Goal: Task Accomplishment & Management: Manage account settings

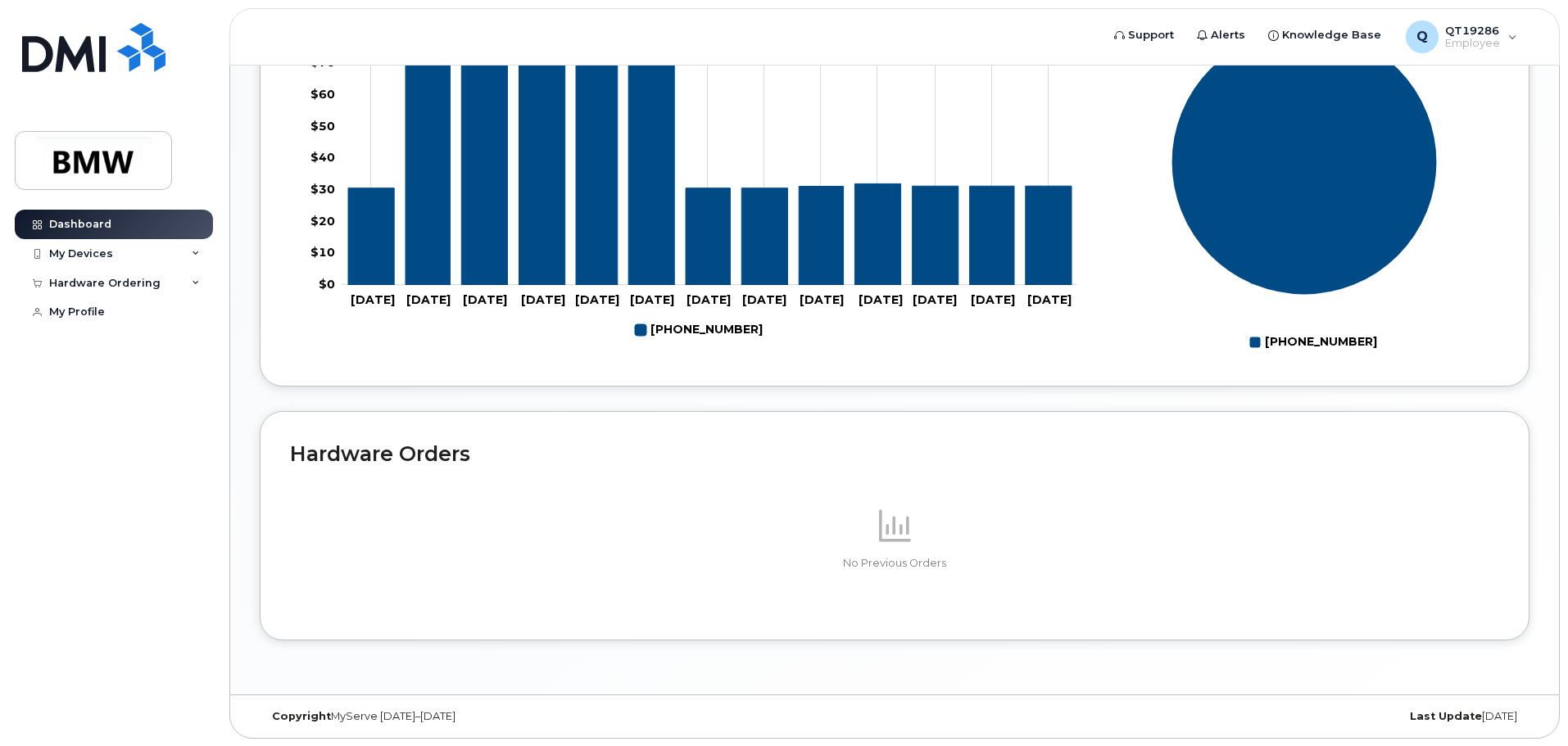
scroll to position [734, 0]
click at [109, 253] on div "My Devices" at bounding box center [80, 254] width 64 height 13
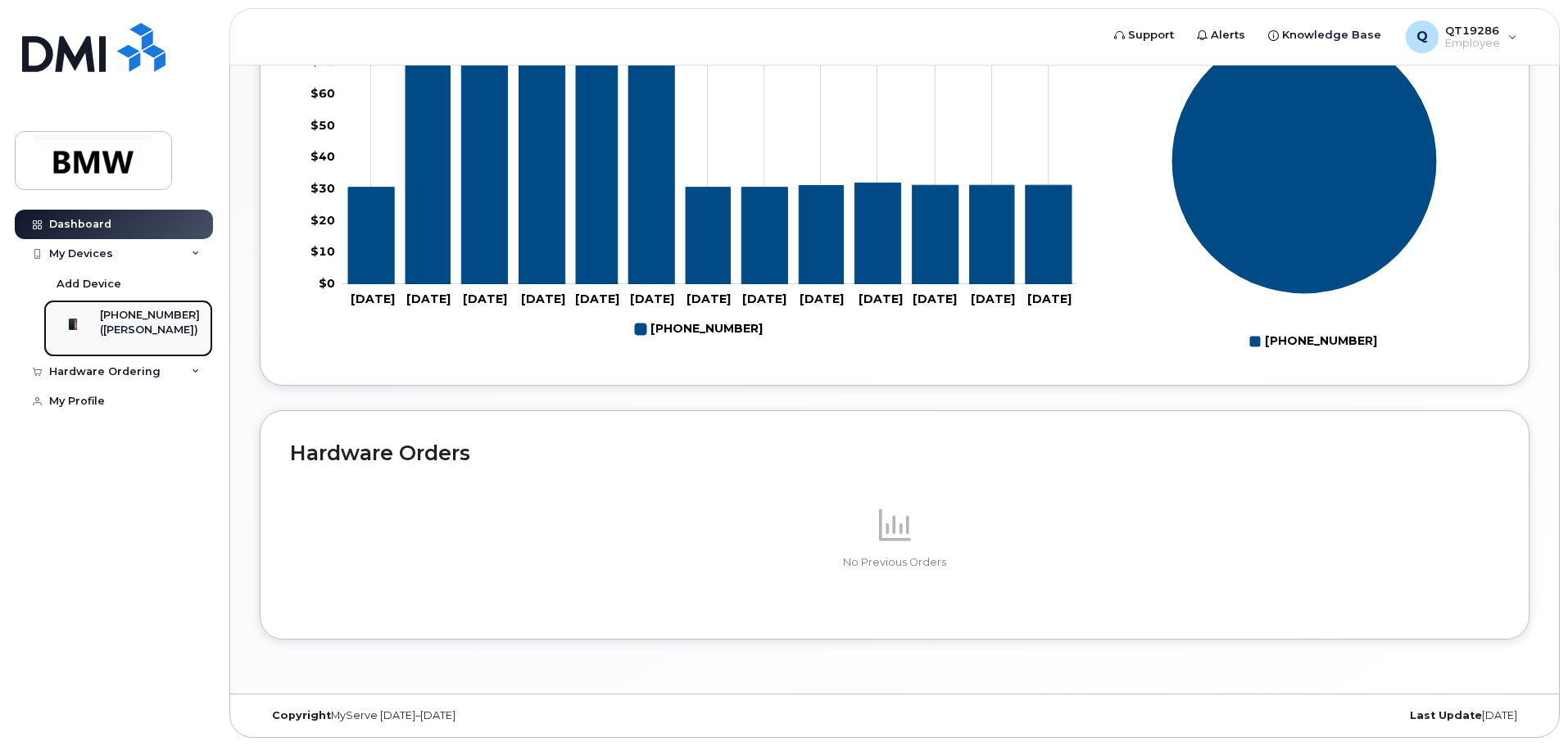
click at [150, 323] on div "([PERSON_NAME])" at bounding box center [150, 330] width 100 height 15
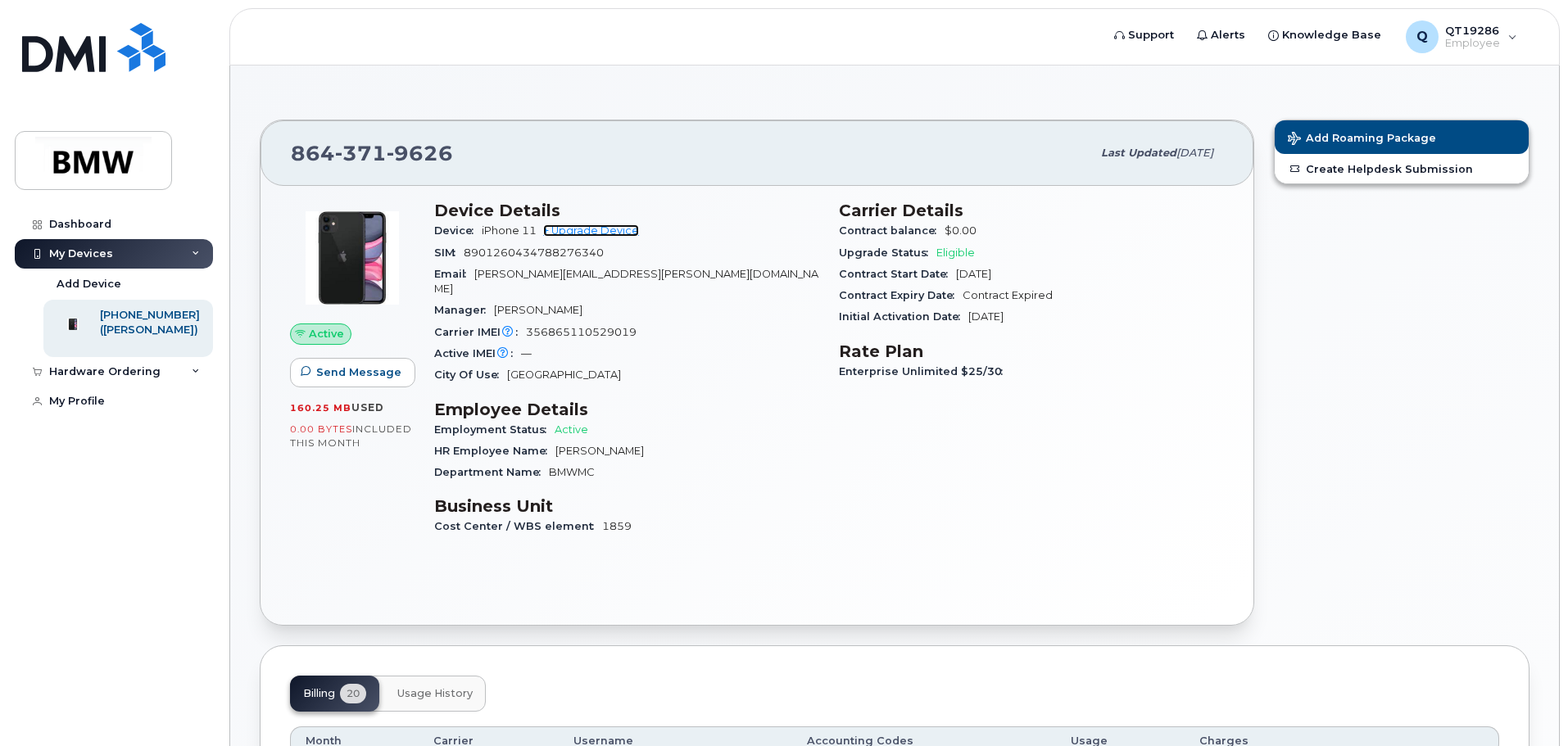
click at [623, 230] on link "+ Upgrade Device" at bounding box center [591, 230] width 96 height 12
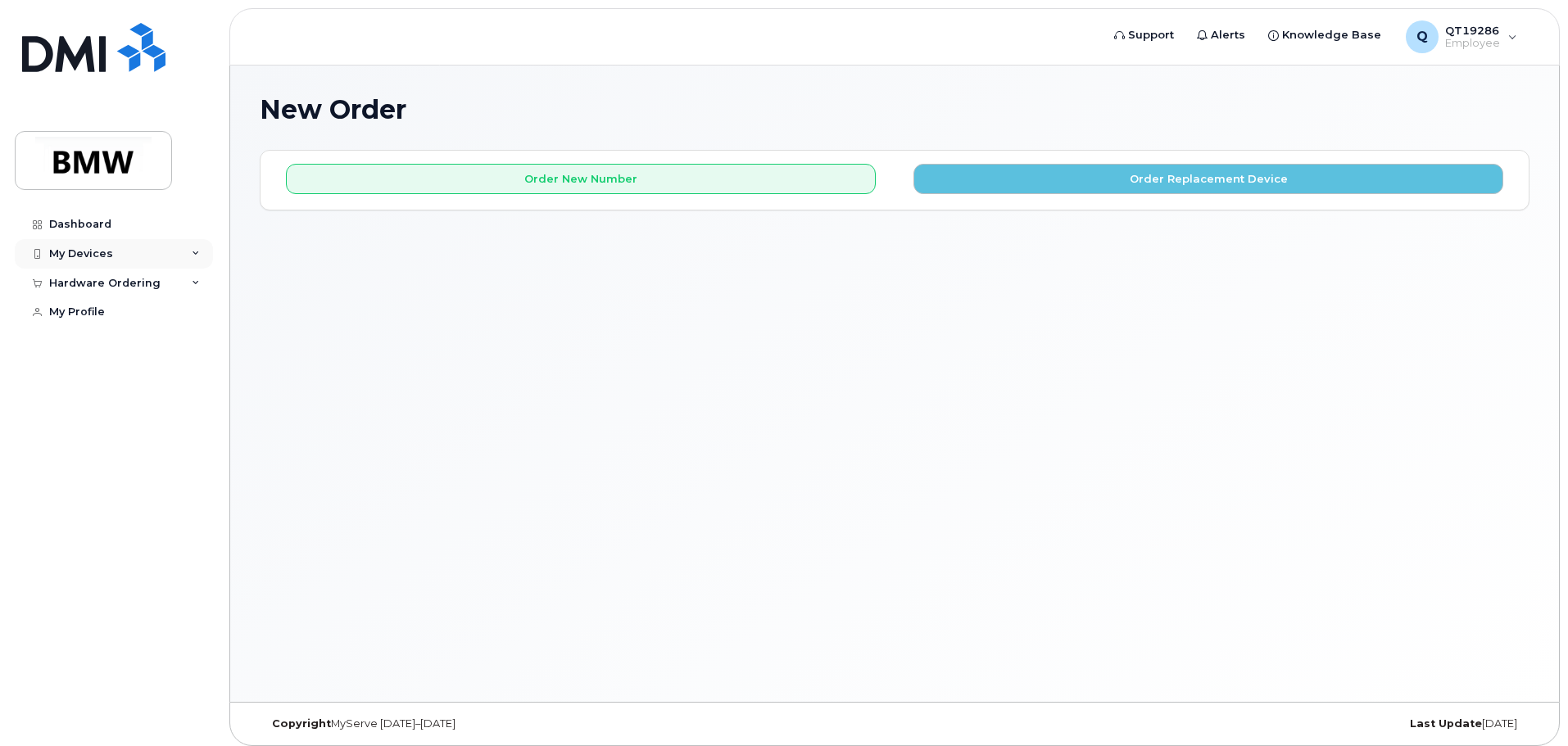
click at [191, 253] on div "My Devices" at bounding box center [114, 254] width 198 height 30
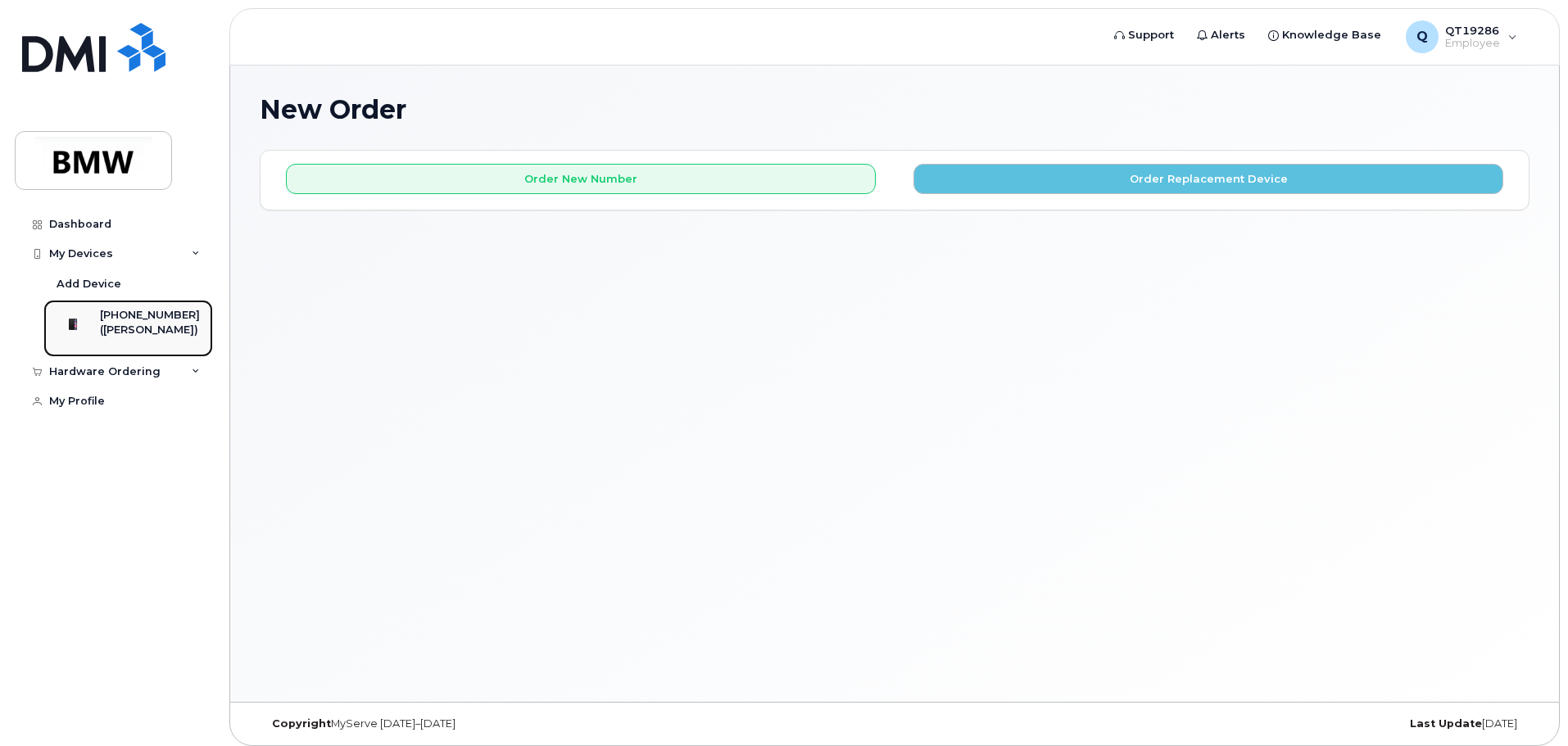
click at [152, 312] on div "[PHONE_NUMBER]" at bounding box center [150, 316] width 100 height 15
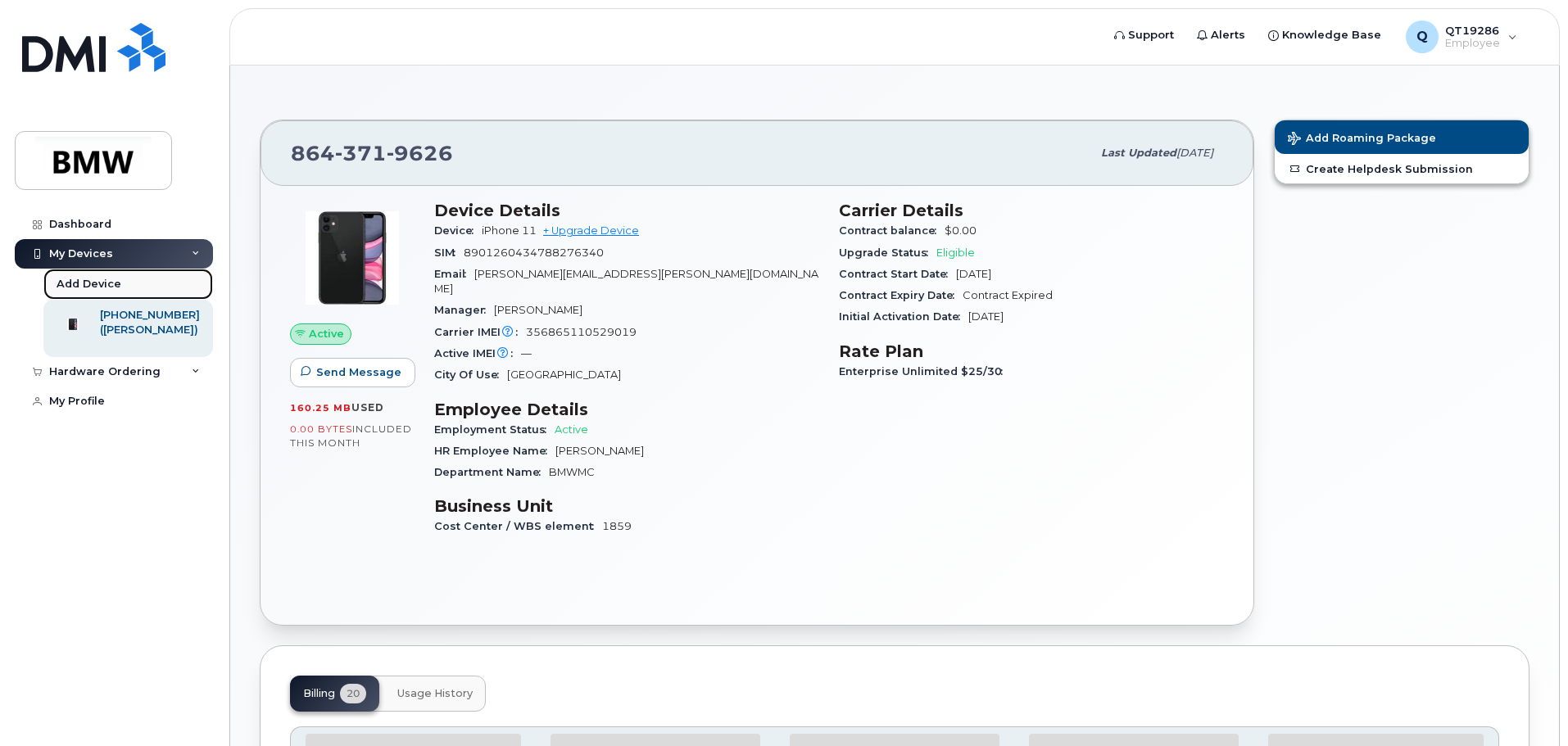
click at [102, 282] on div "Add Device" at bounding box center [88, 284] width 64 height 15
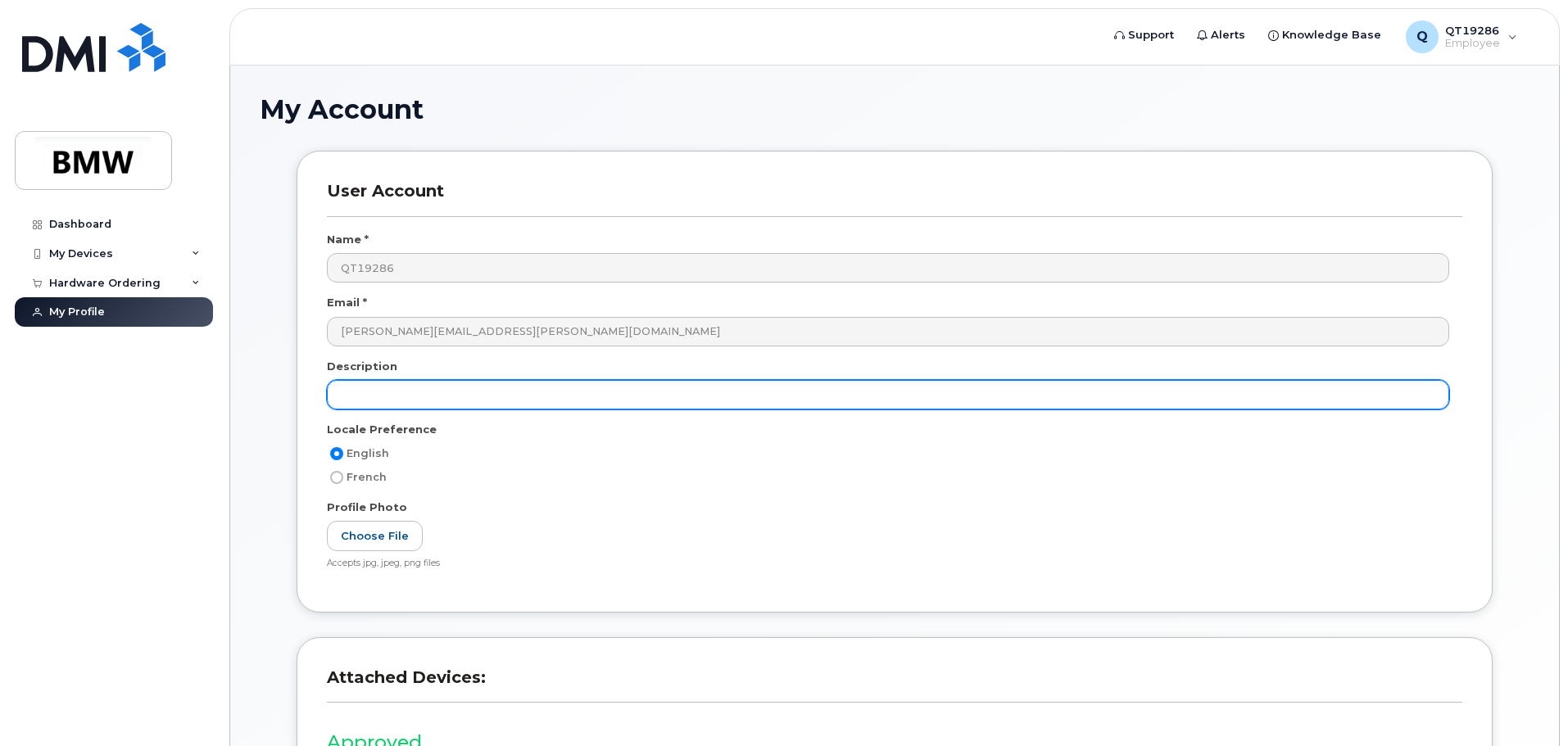
click at [449, 400] on input "text" at bounding box center [888, 395] width 1122 height 30
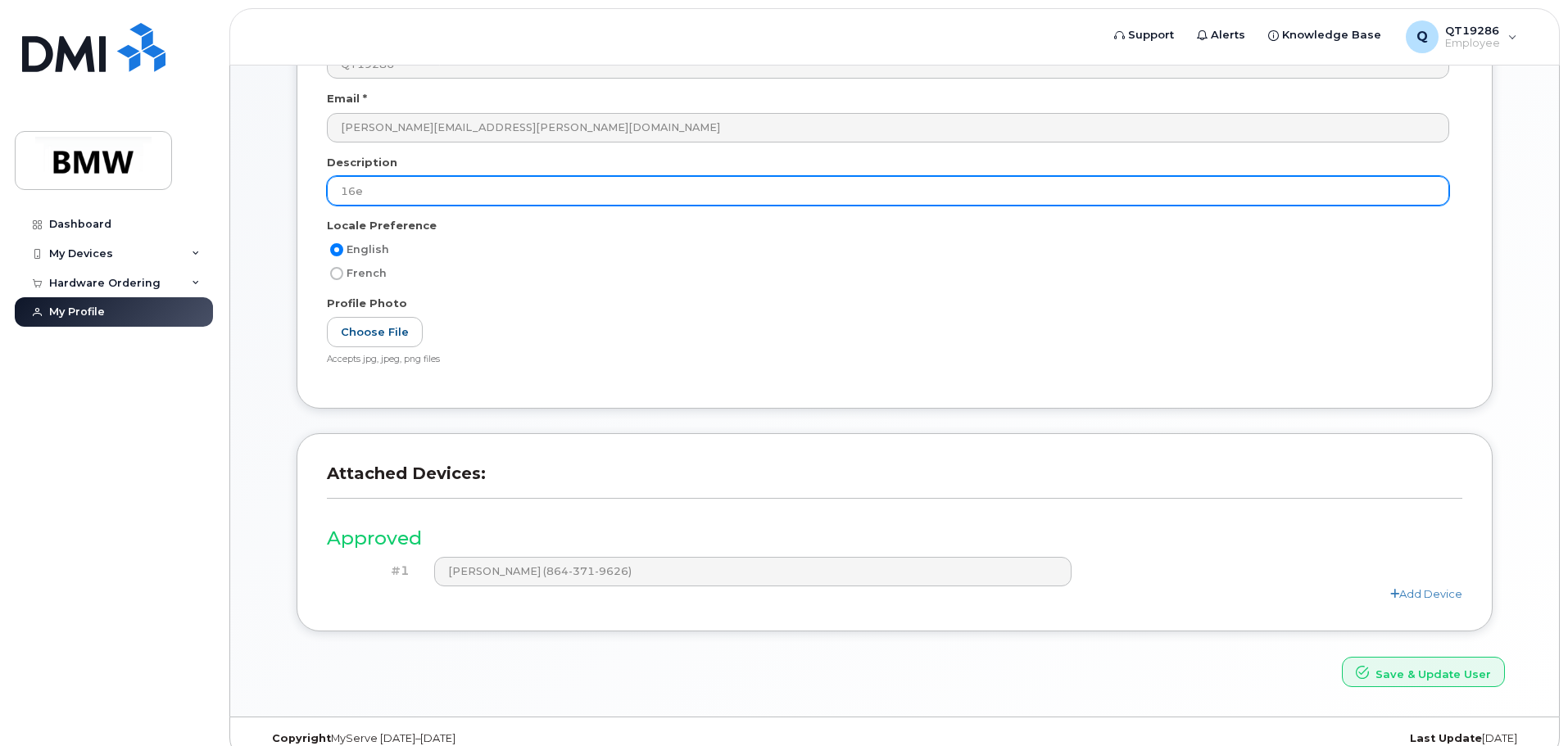
scroll to position [227, 0]
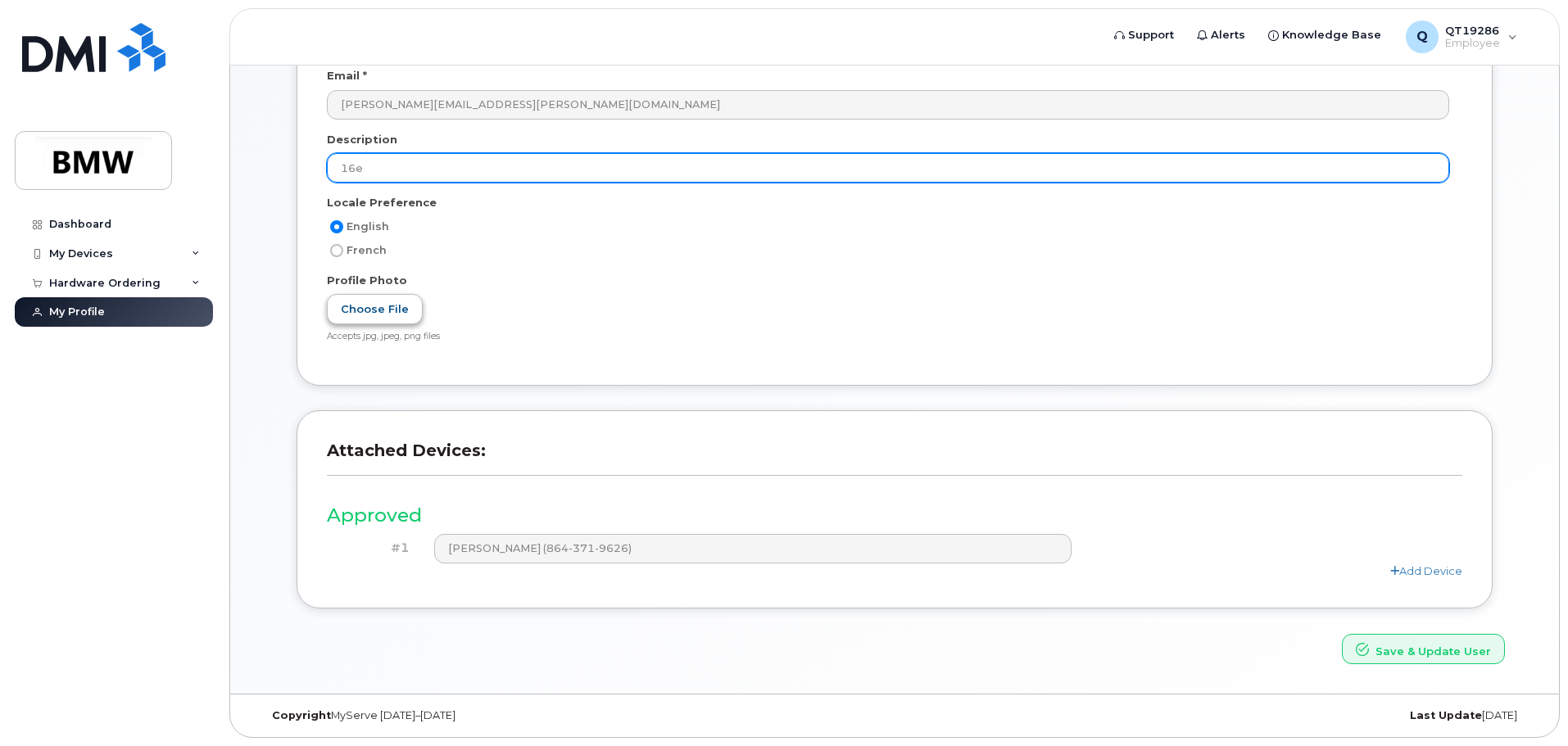
type input "16e"
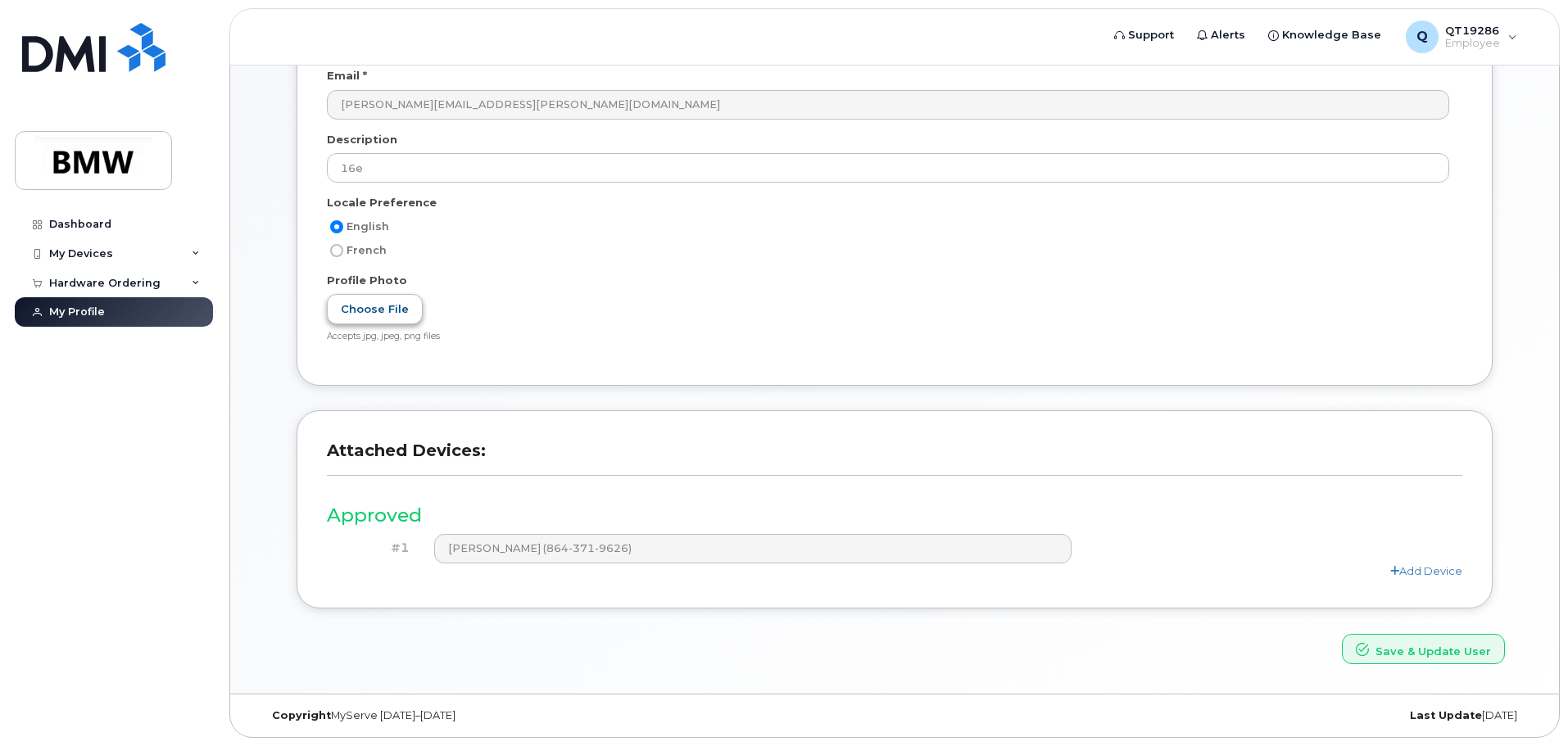
click at [401, 307] on label "Choose File" at bounding box center [375, 309] width 96 height 31
click at [0, 0] on input "Choose File" at bounding box center [0, 0] width 0 height 0
click at [1399, 571] on link "Add Device" at bounding box center [1426, 571] width 72 height 13
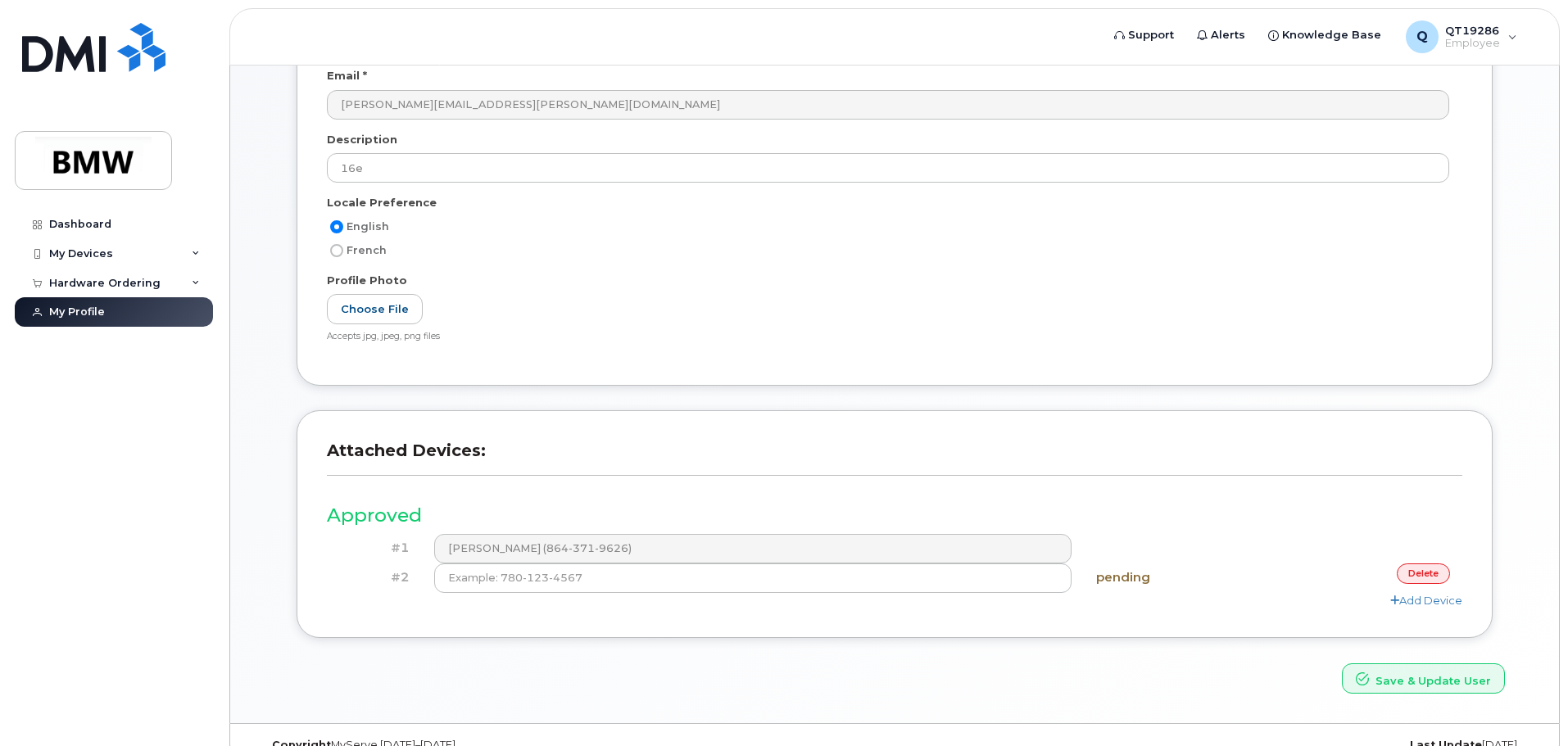
click at [1412, 571] on link "delete" at bounding box center [1423, 573] width 53 height 21
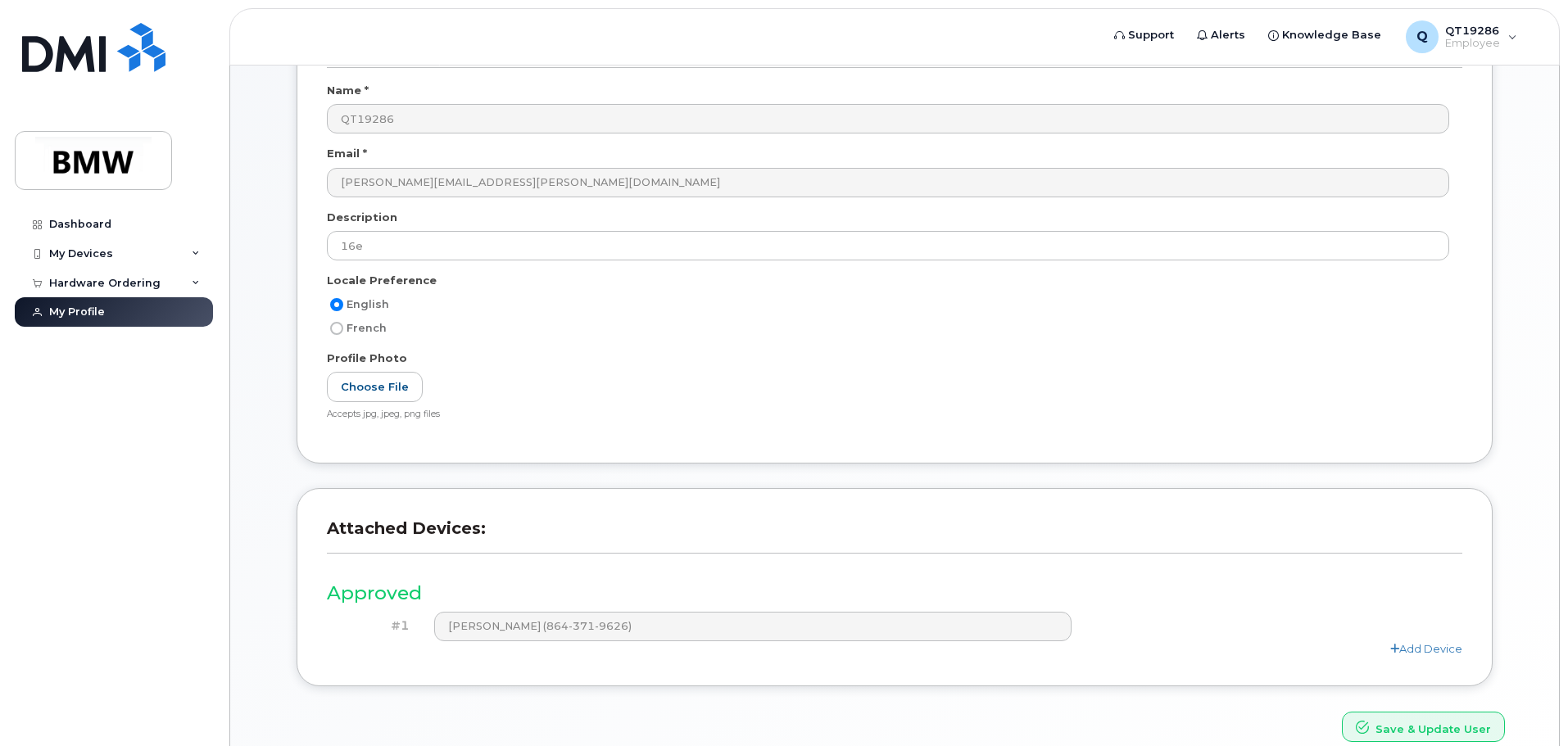
scroll to position [0, 0]
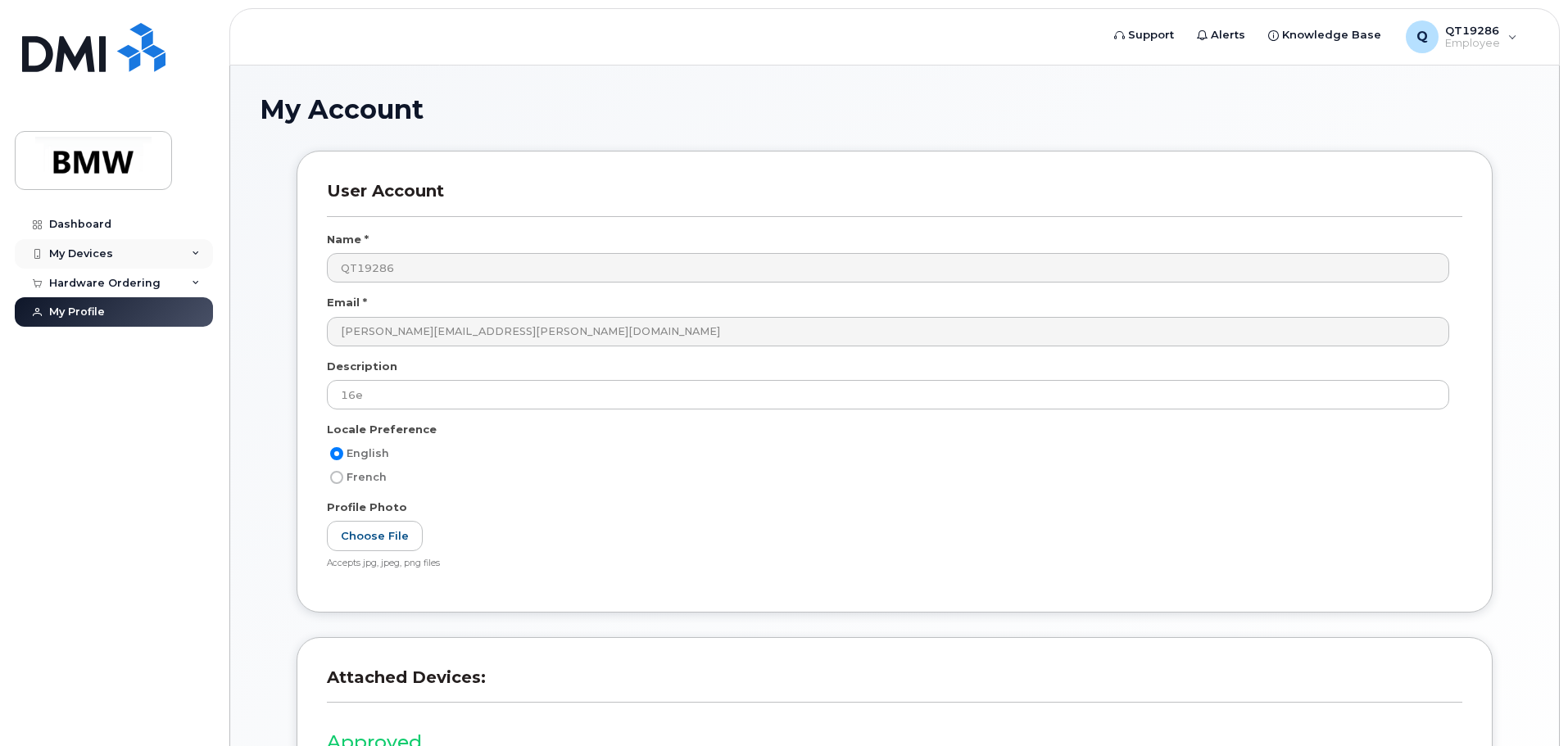
click at [112, 254] on div "My Devices" at bounding box center [114, 254] width 198 height 30
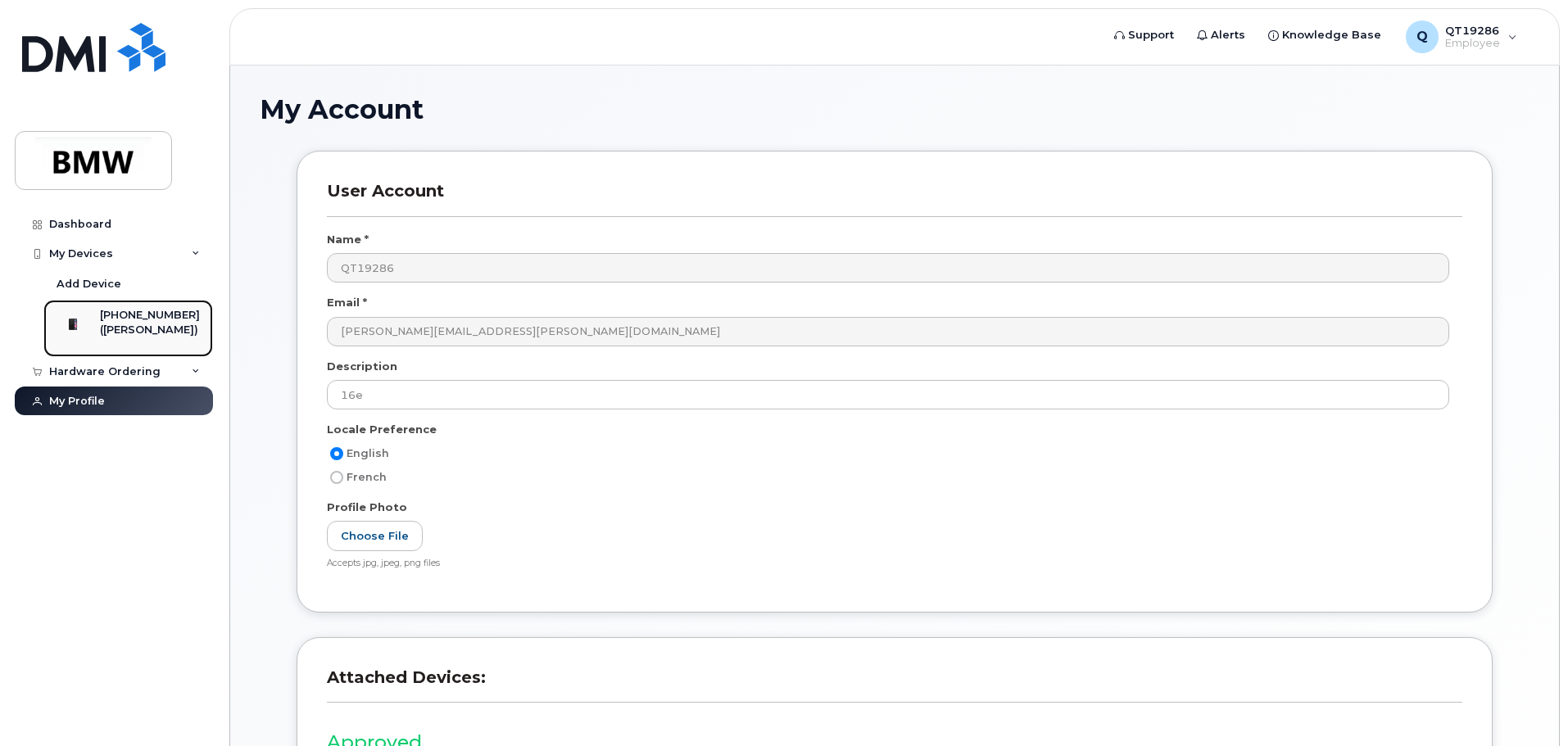
click at [147, 319] on div "[PHONE_NUMBER]" at bounding box center [150, 316] width 100 height 15
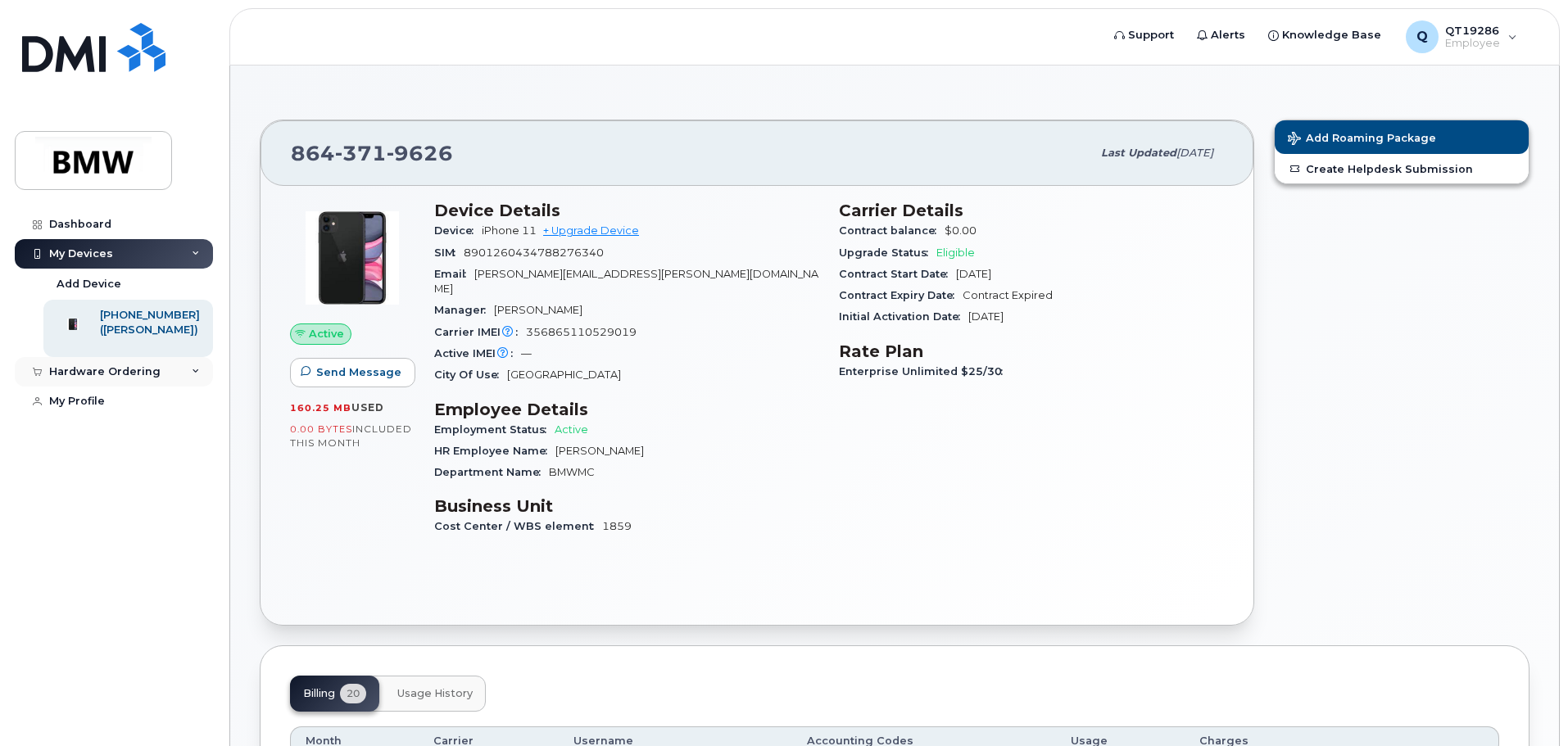
click at [197, 376] on icon at bounding box center [196, 372] width 8 height 8
click at [88, 439] on div "My Profile" at bounding box center [76, 433] width 55 height 13
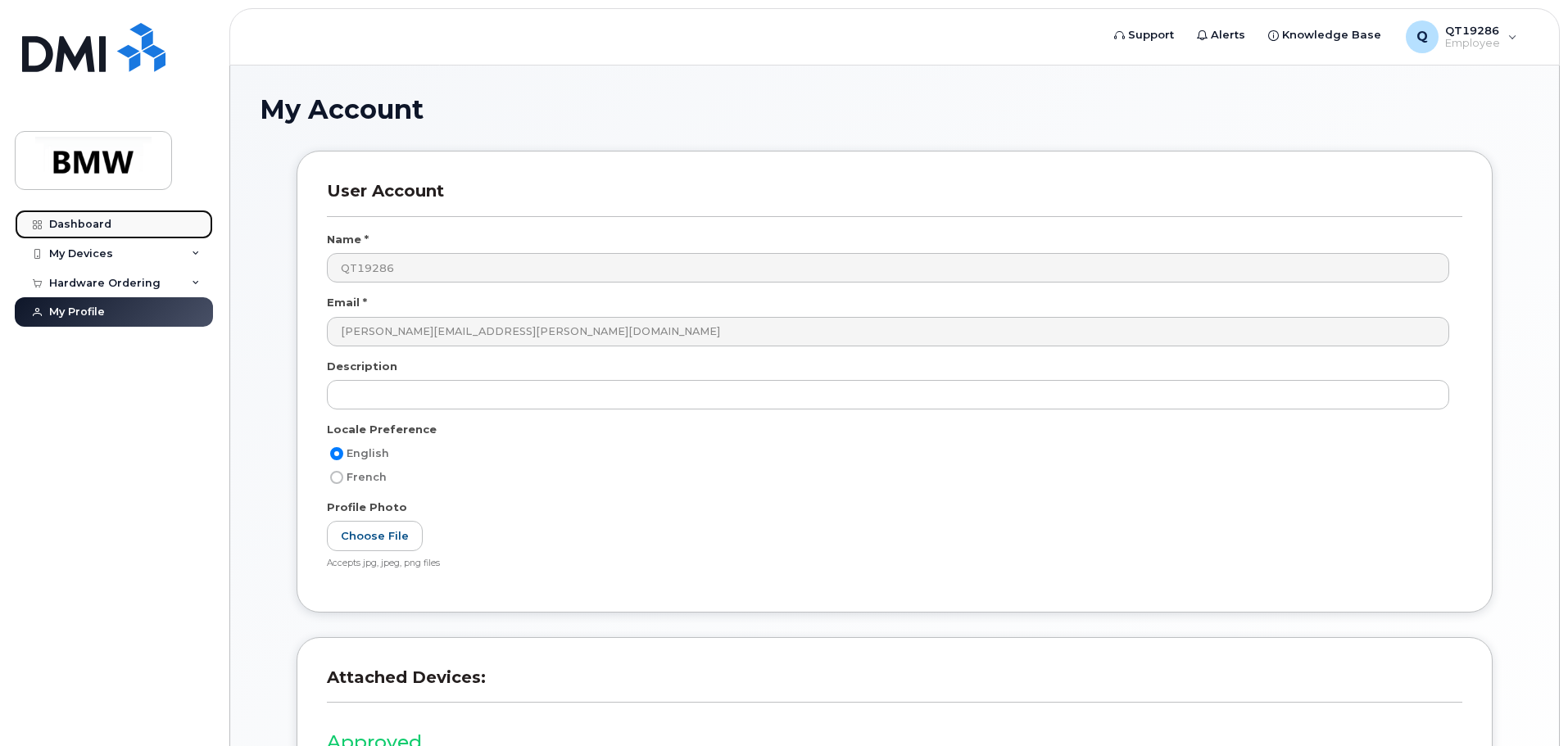
click at [74, 228] on div "Dashboard" at bounding box center [79, 225] width 62 height 13
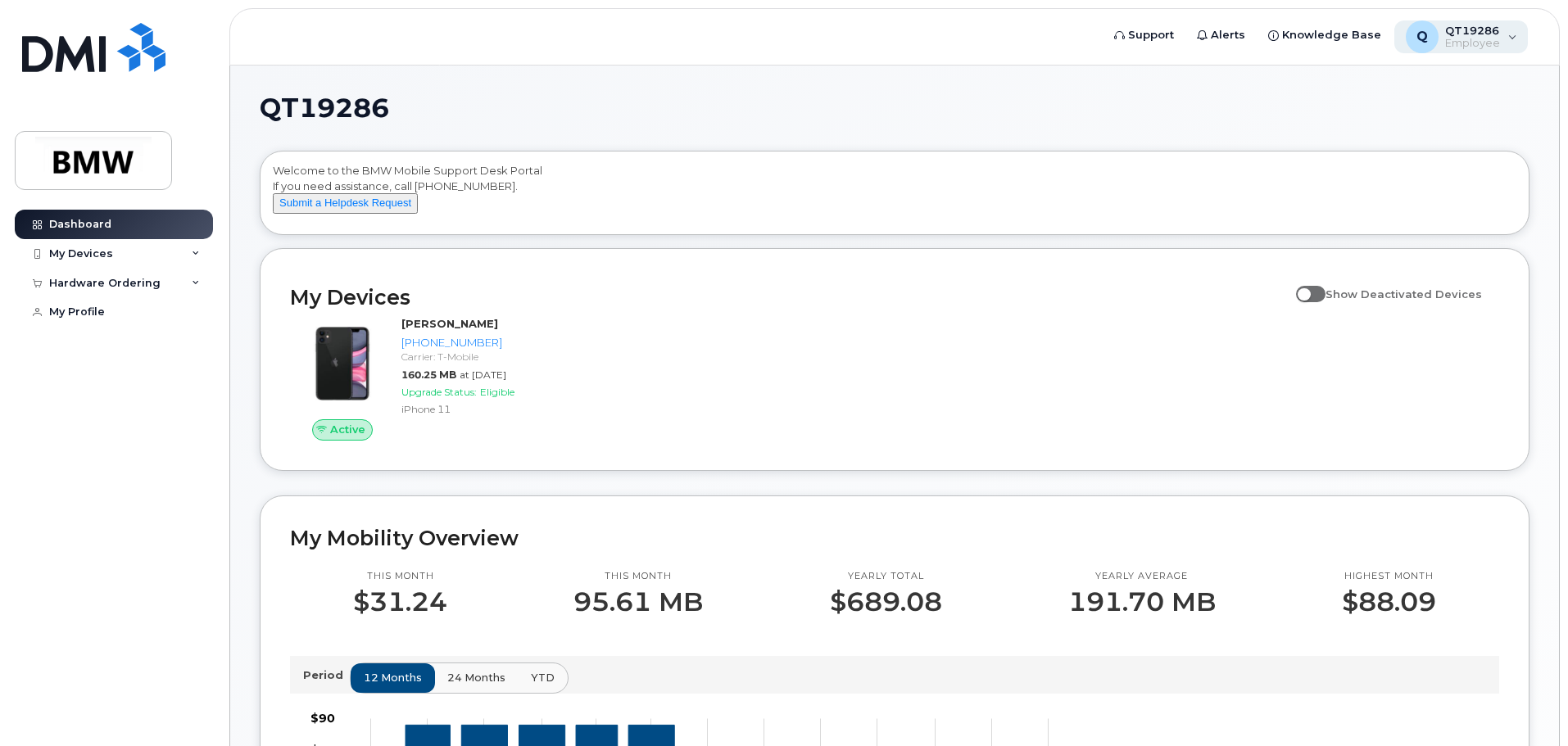
click at [1509, 46] on div "Q QT19286 Employee" at bounding box center [1461, 37] width 135 height 33
click at [1233, 83] on div "QT19286 Welcome to the BMW Mobile Support Desk Portal If you need assistance, c…" at bounding box center [895, 739] width 1328 height 1348
click at [112, 254] on div "My Devices" at bounding box center [114, 254] width 198 height 30
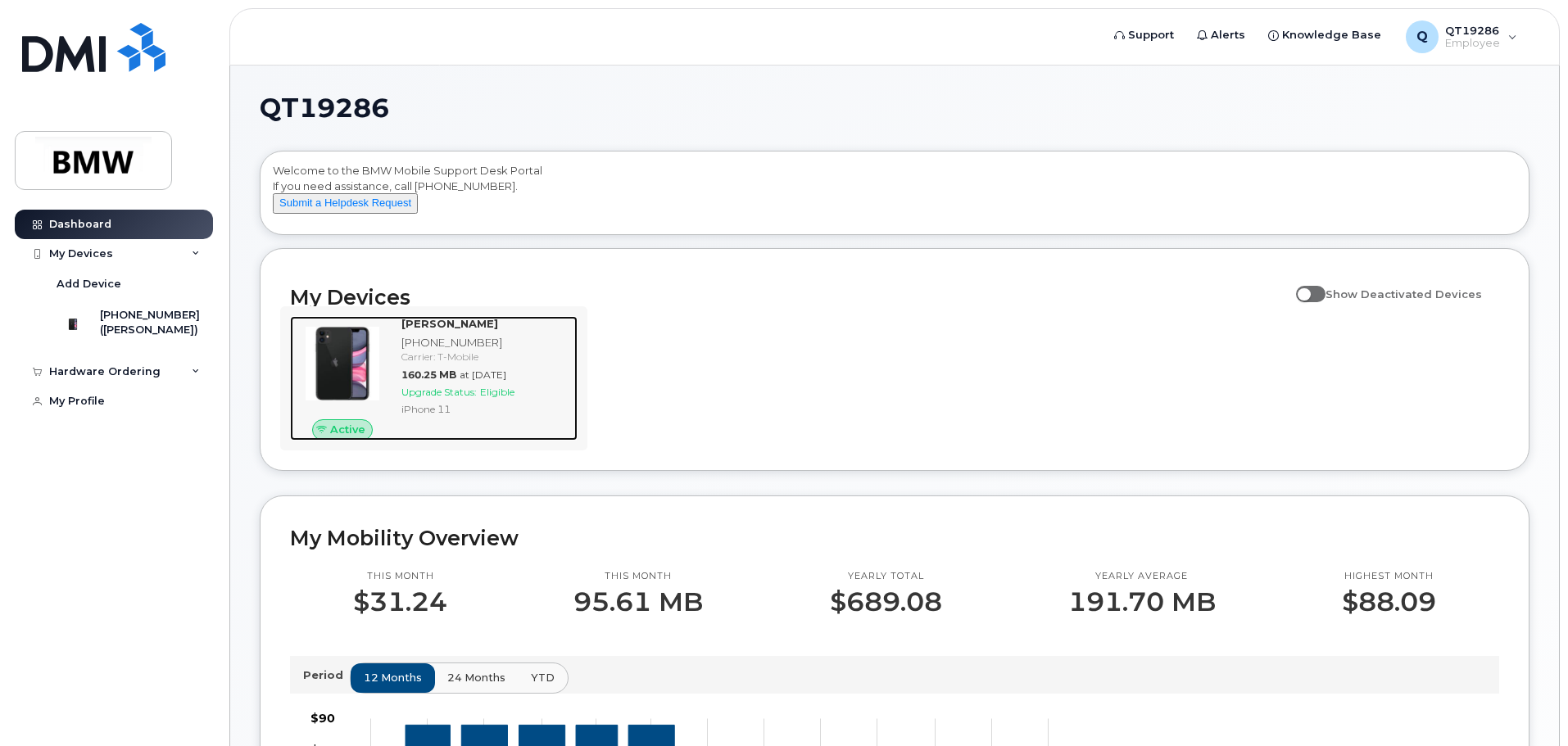
click at [441, 350] on div "[PHONE_NUMBER]" at bounding box center [486, 343] width 169 height 16
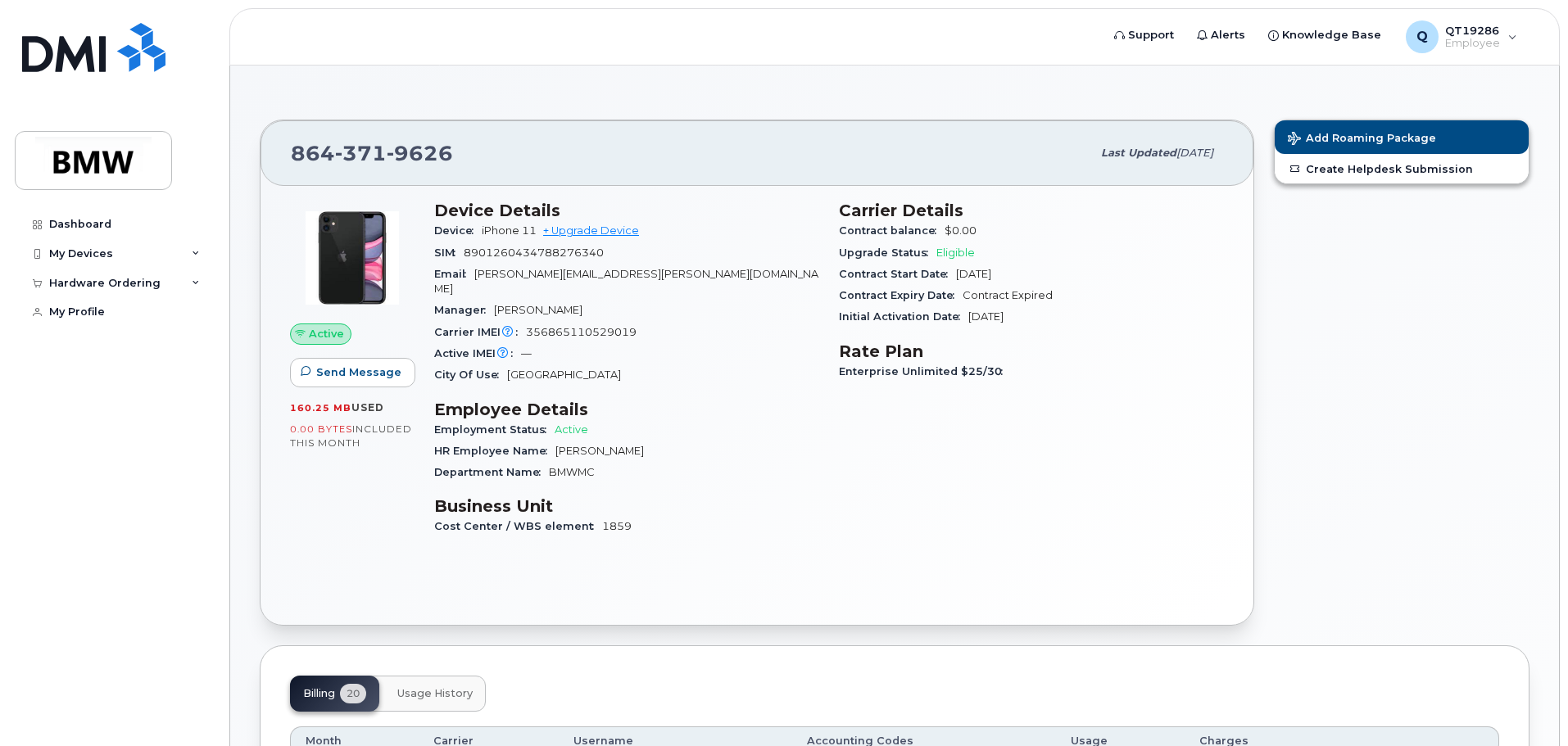
click at [618, 326] on span "356865110529019" at bounding box center [582, 332] width 111 height 12
click at [672, 322] on div "Carrier IMEI Carrier IMEI is reported during the last billing cycle or change o…" at bounding box center [626, 333] width 385 height 21
